Goal: Task Accomplishment & Management: Complete application form

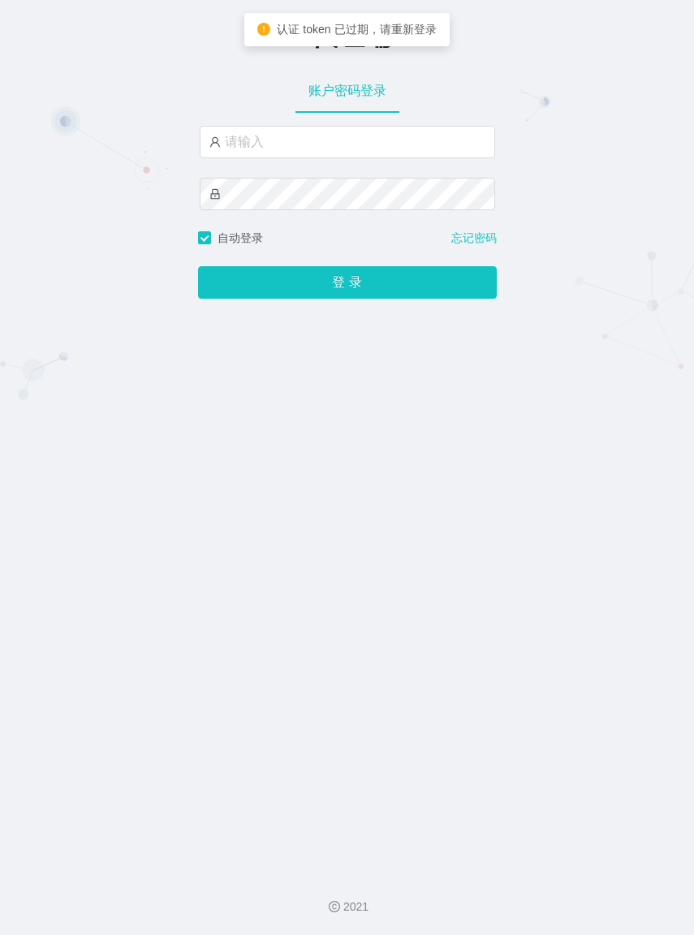
type input "azhong02"
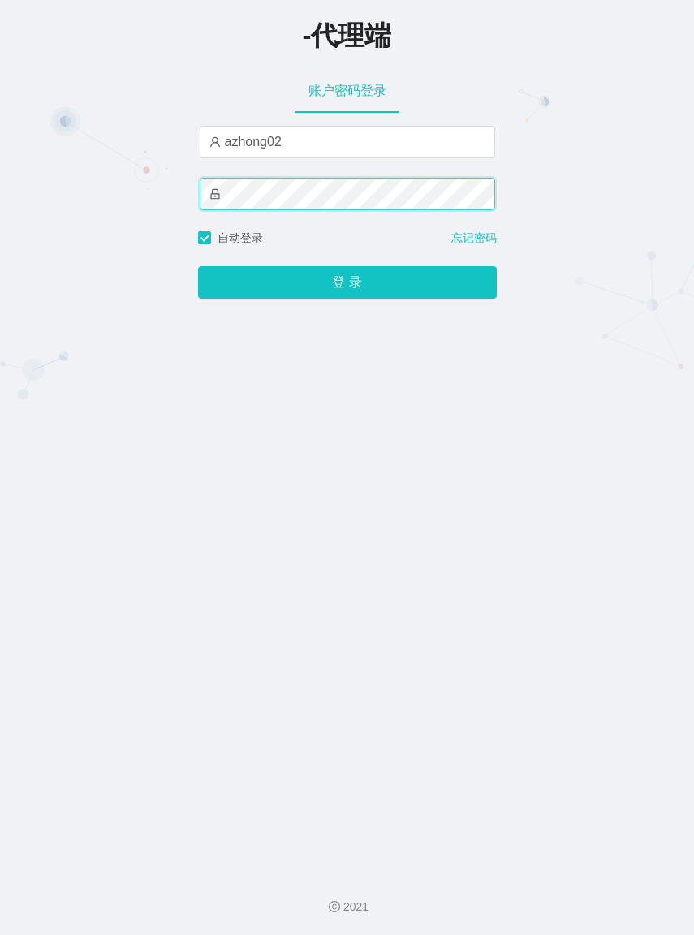
click at [198, 266] on button "登 录" at bounding box center [347, 282] width 299 height 32
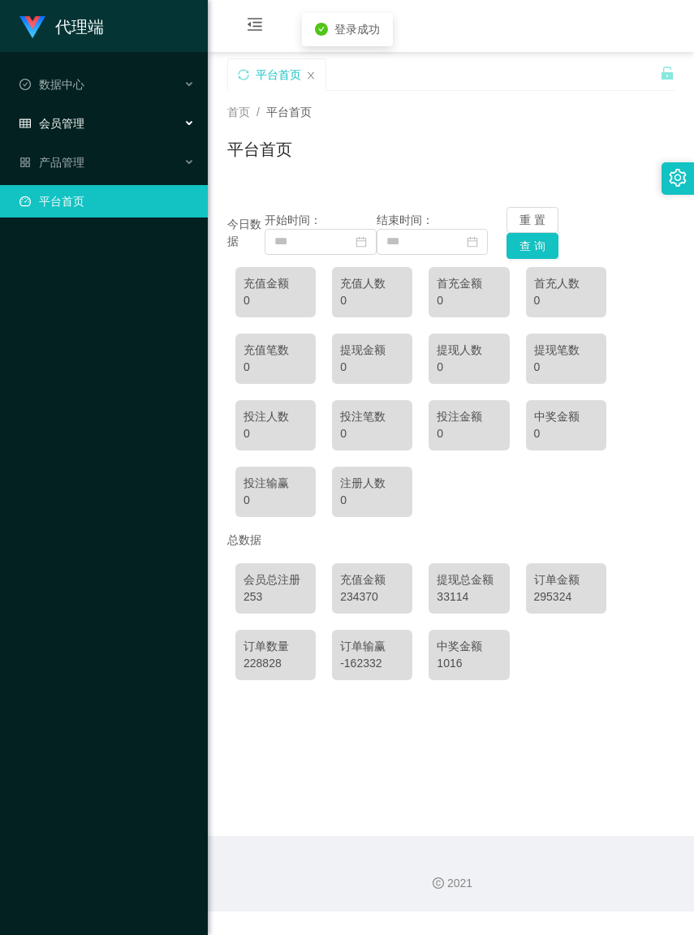
click at [67, 124] on span "会员管理" at bounding box center [51, 123] width 65 height 13
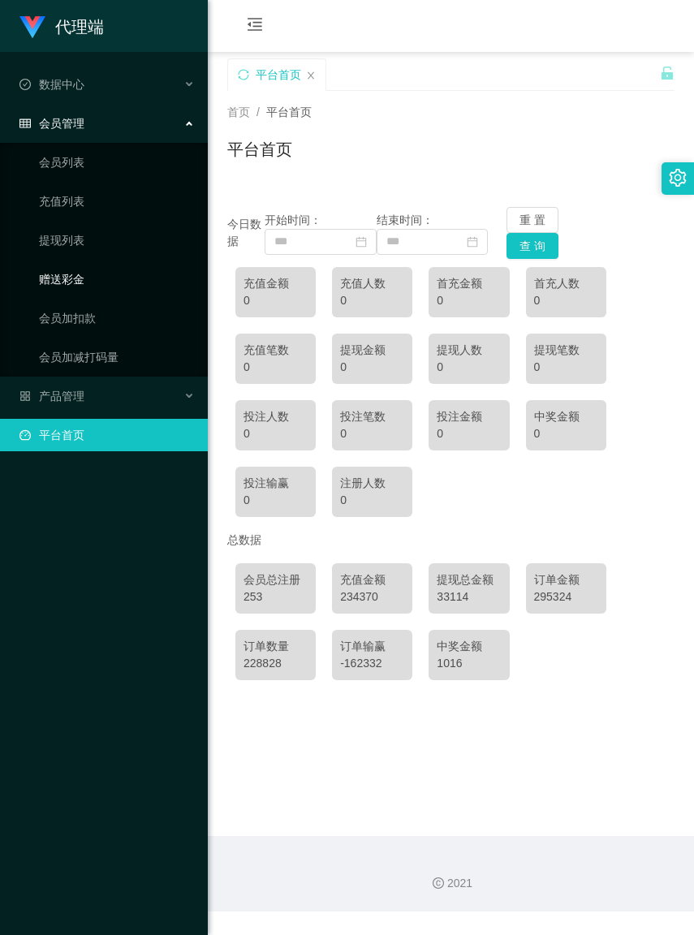
click at [81, 268] on link "赠送彩金" at bounding box center [117, 279] width 156 height 32
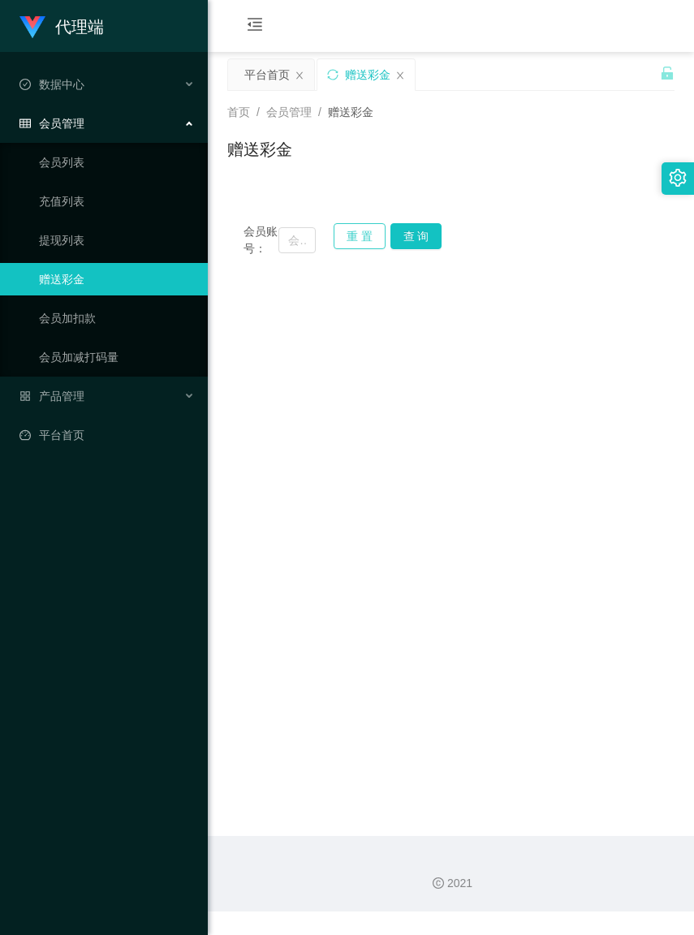
click at [348, 241] on button "重 置" at bounding box center [360, 236] width 52 height 26
click at [284, 245] on input "text" at bounding box center [297, 240] width 37 height 26
click at [282, 246] on input "text" at bounding box center [297, 240] width 37 height 26
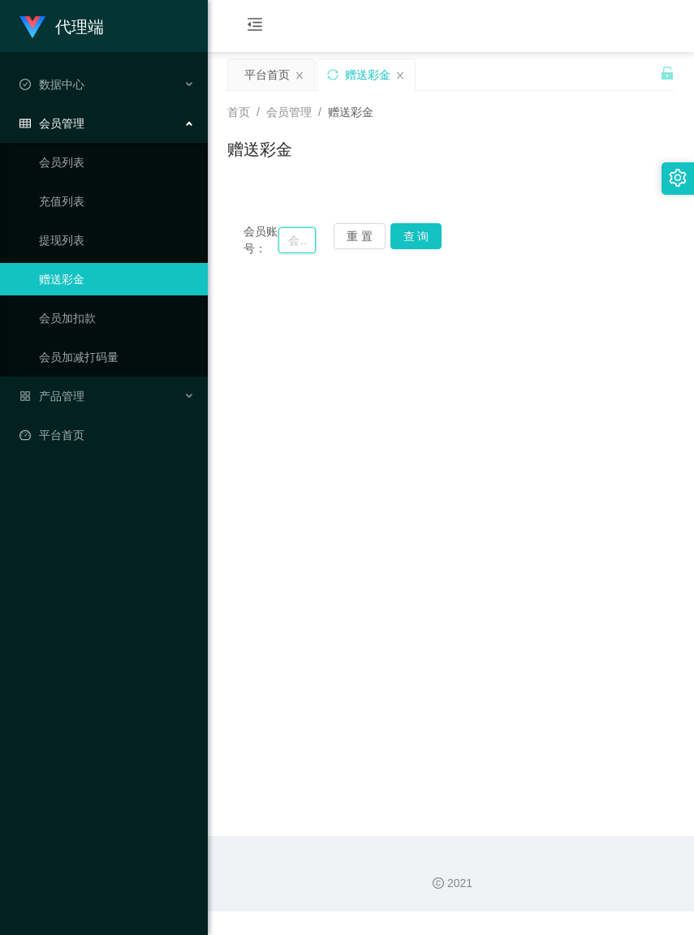
click at [282, 246] on input "text" at bounding box center [297, 240] width 37 height 26
paste input "Workbench158"
type input "Workbench158"
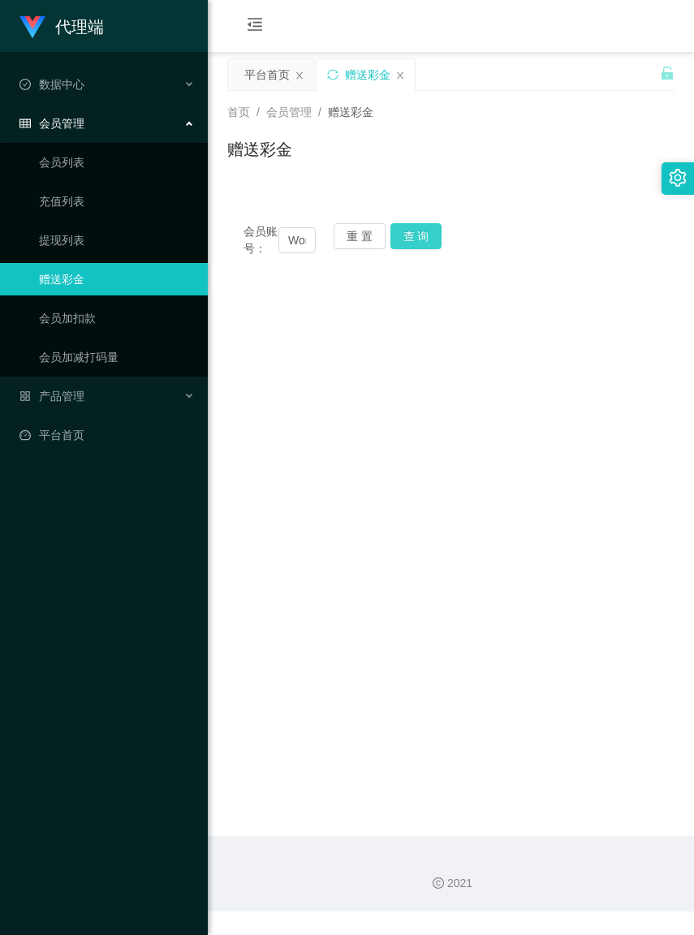
click at [414, 248] on button "查 询" at bounding box center [417, 236] width 52 height 26
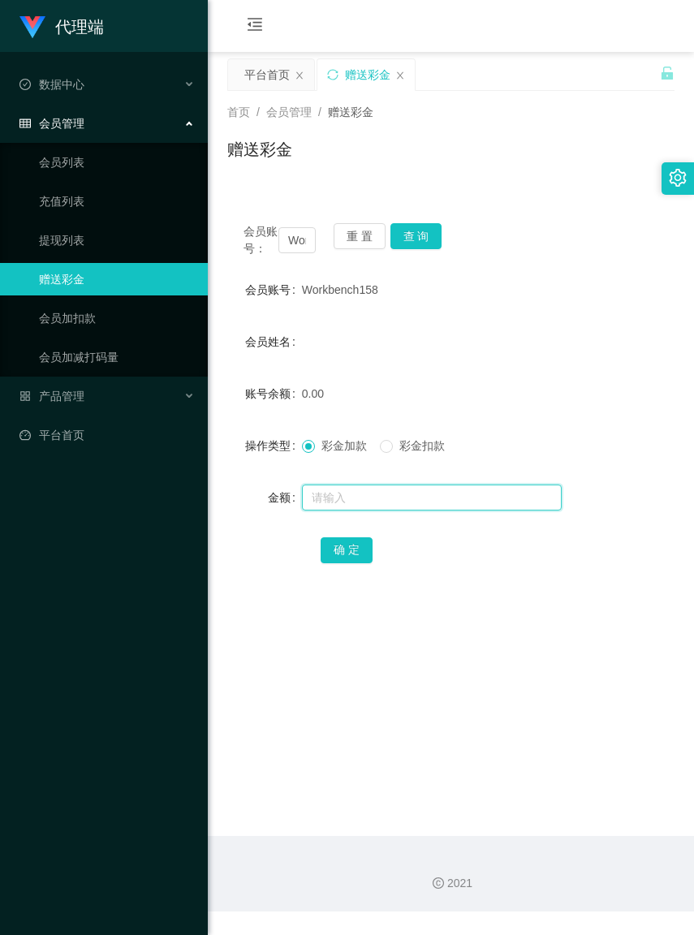
click at [348, 511] on input "text" at bounding box center [432, 498] width 260 height 26
type input "3"
type input "15"
click at [350, 564] on button "确 定" at bounding box center [347, 551] width 52 height 26
